Goal: Information Seeking & Learning: Learn about a topic

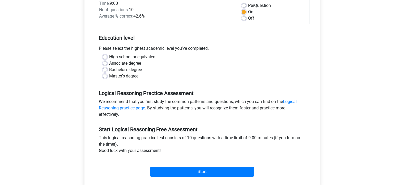
scroll to position [133, 0]
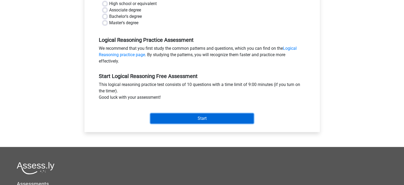
click at [195, 116] on input "Start" at bounding box center [201, 118] width 103 height 10
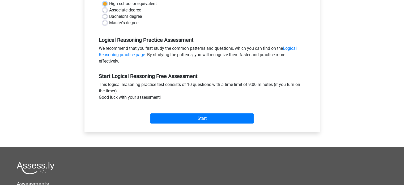
scroll to position [53, 0]
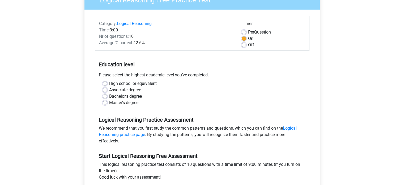
click at [192, 94] on div "Bachelor's degree" at bounding box center [202, 96] width 199 height 6
click at [139, 96] on label "Bachelor's degree" at bounding box center [125, 96] width 33 height 6
click at [107, 96] on input "Bachelor's degree" at bounding box center [105, 95] width 4 height 5
radio input "true"
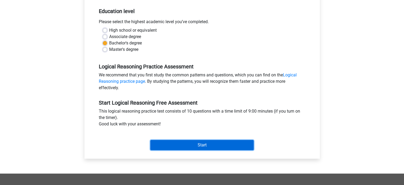
click at [189, 145] on input "Start" at bounding box center [201, 145] width 103 height 10
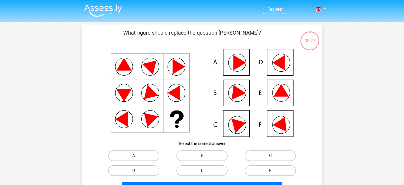
click at [221, 171] on label "E" at bounding box center [202, 170] width 51 height 11
click at [205, 171] on input "E" at bounding box center [203, 171] width 3 height 3
radio input "true"
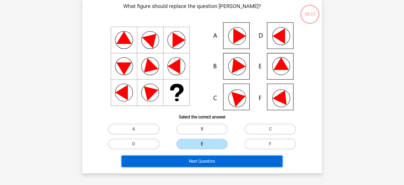
click at [231, 159] on button "Next Question" at bounding box center [202, 161] width 161 height 11
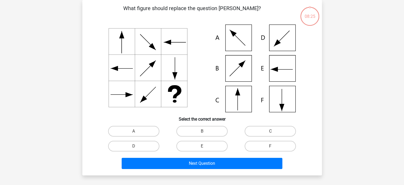
scroll to position [0, 0]
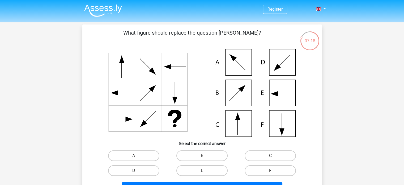
click at [272, 156] on input "C" at bounding box center [272, 157] width 3 height 3
radio input "true"
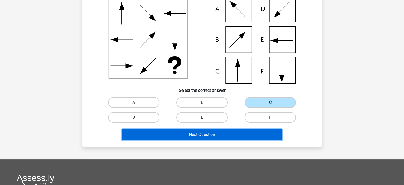
click at [256, 132] on button "Next Question" at bounding box center [202, 134] width 161 height 11
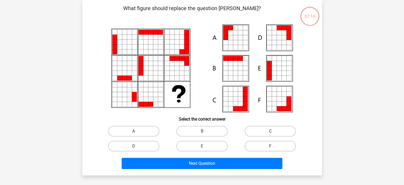
scroll to position [0, 0]
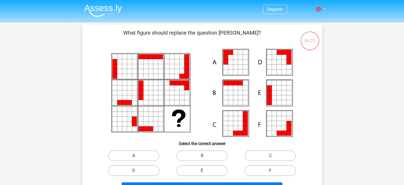
click at [223, 166] on label "E" at bounding box center [202, 170] width 51 height 11
click at [205, 170] on input "E" at bounding box center [203, 171] width 3 height 3
radio input "true"
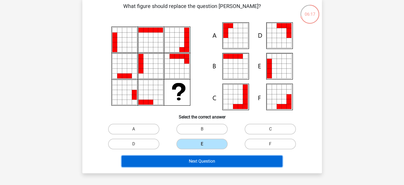
click at [254, 160] on button "Next Question" at bounding box center [202, 161] width 161 height 11
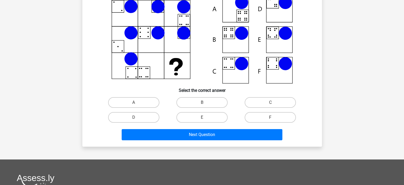
scroll to position [0, 0]
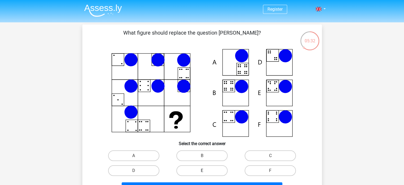
click at [205, 166] on label "E" at bounding box center [202, 170] width 51 height 11
click at [205, 170] on input "E" at bounding box center [203, 171] width 3 height 3
radio input "true"
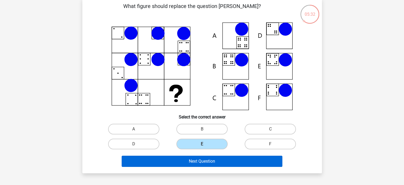
click at [226, 153] on div "Next Question" at bounding box center [202, 160] width 223 height 18
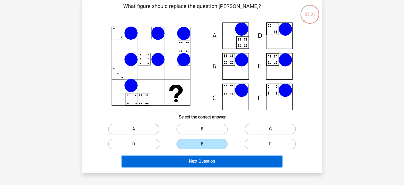
click at [225, 159] on button "Next Question" at bounding box center [202, 161] width 161 height 11
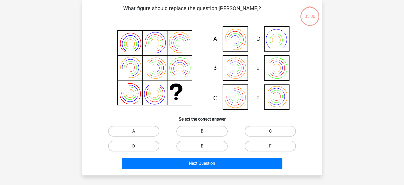
scroll to position [0, 0]
